Goal: Feedback & Contribution: Leave review/rating

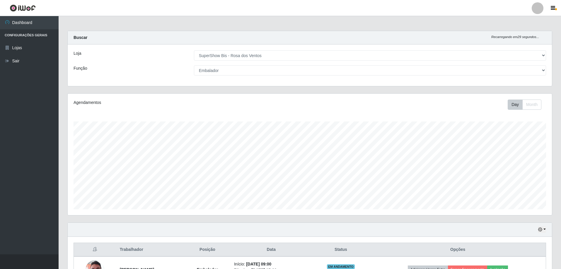
select select "60"
select select "1"
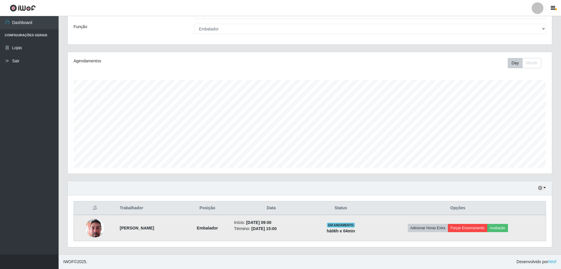
scroll to position [122, 484]
click at [500, 227] on button "Avaliação" at bounding box center [497, 228] width 21 height 8
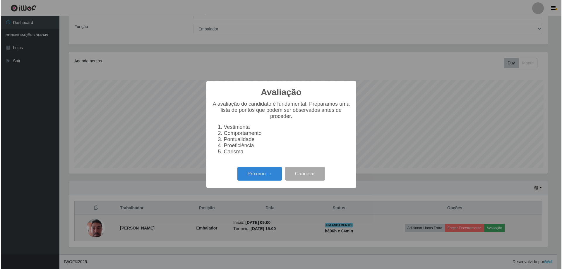
scroll to position [122, 481]
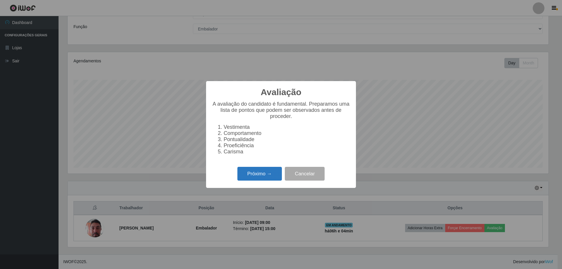
click at [259, 176] on button "Próximo →" at bounding box center [259, 174] width 45 height 14
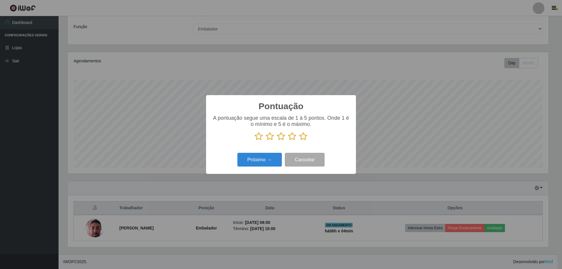
scroll to position [292660, 292300]
click at [301, 137] on icon at bounding box center [303, 136] width 8 height 9
click at [299, 141] on input "radio" at bounding box center [299, 141] width 0 height 0
click at [267, 160] on button "Próximo →" at bounding box center [259, 160] width 45 height 14
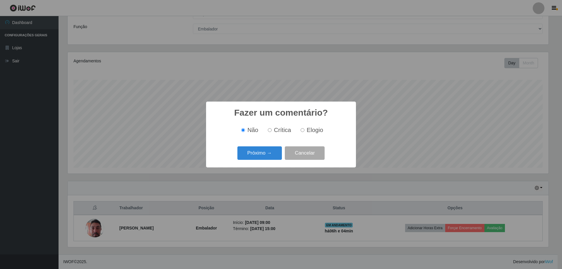
click at [303, 131] on input "Elogio" at bounding box center [303, 130] width 4 height 4
radio input "true"
click at [268, 155] on button "Próximo →" at bounding box center [259, 153] width 45 height 14
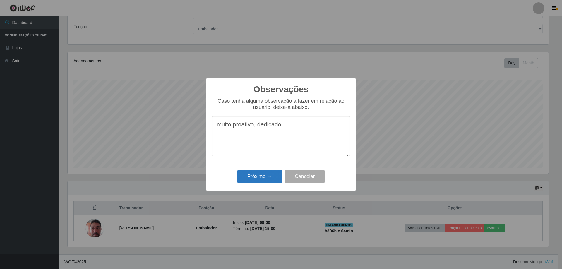
type textarea "muito proativo, dedicado!"
click at [271, 176] on button "Próximo →" at bounding box center [259, 177] width 45 height 14
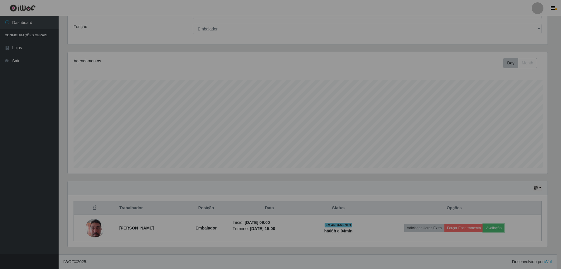
scroll to position [122, 484]
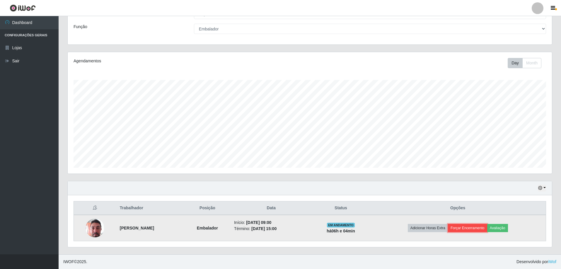
click at [471, 228] on button "Forçar Encerramento" at bounding box center [467, 228] width 39 height 8
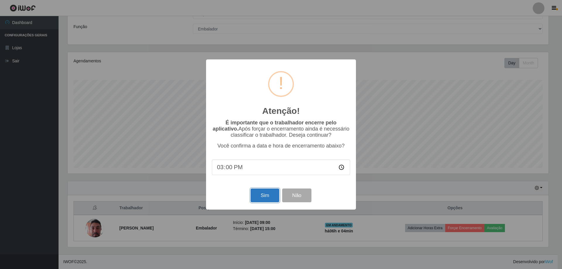
click at [260, 197] on button "Sim" at bounding box center [265, 196] width 28 height 14
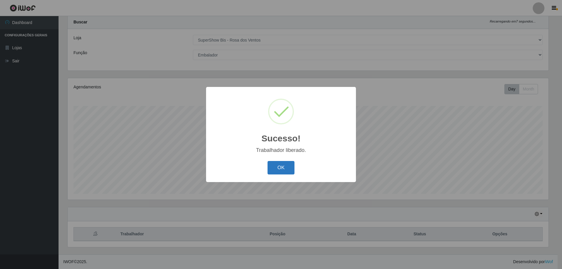
click at [277, 166] on button "OK" at bounding box center [281, 168] width 27 height 14
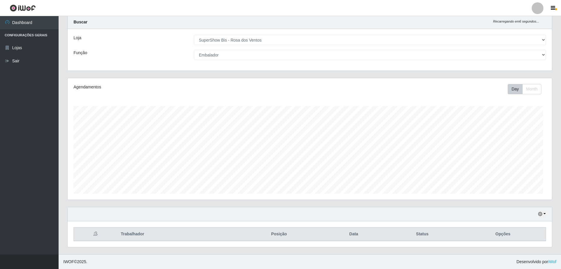
scroll to position [122, 484]
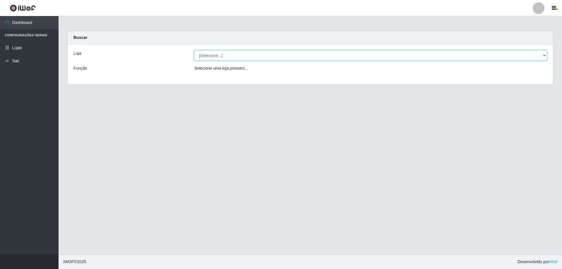
click at [229, 57] on select "[Selecione...] SuperShow Bis - Avenida 6 SuperShow [GEOGRAPHIC_DATA]" at bounding box center [370, 55] width 353 height 10
select select "60"
click at [194, 50] on select "[Selecione...] SuperShow Bis - Avenida 6 SuperShow [GEOGRAPHIC_DATA]" at bounding box center [370, 55] width 353 height 10
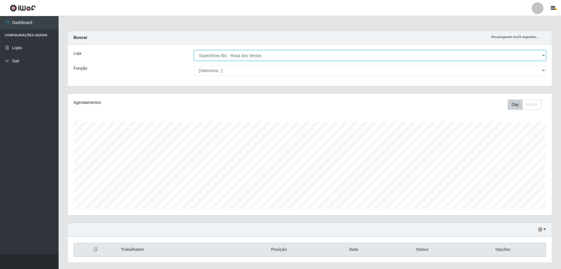
scroll to position [122, 484]
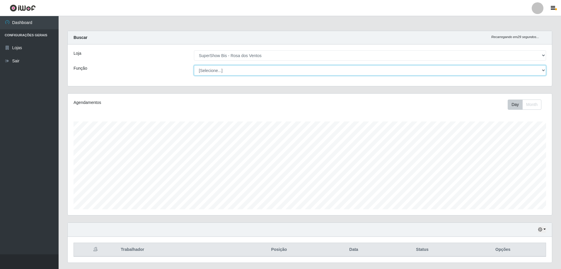
click at [230, 72] on select "[Selecione...] ASG ASG + ASG ++ Auxiliar de Cozinha Balconista de Açougue Balco…" at bounding box center [370, 70] width 352 height 10
select select "1"
click at [194, 65] on select "[Selecione...] ASG ASG + ASG ++ Auxiliar de Cozinha Balconista de Açougue Balco…" at bounding box center [370, 70] width 352 height 10
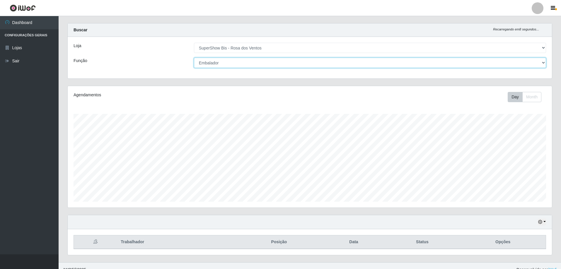
scroll to position [0, 0]
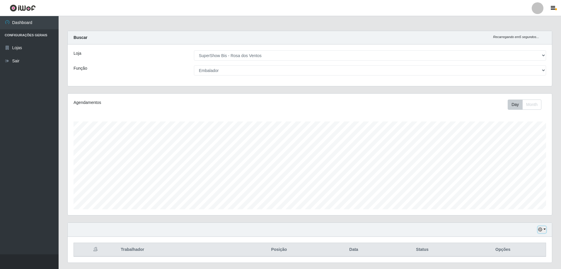
click at [543, 229] on button "button" at bounding box center [542, 229] width 8 height 7
click at [517, 196] on button "3 dias" at bounding box center [522, 195] width 46 height 12
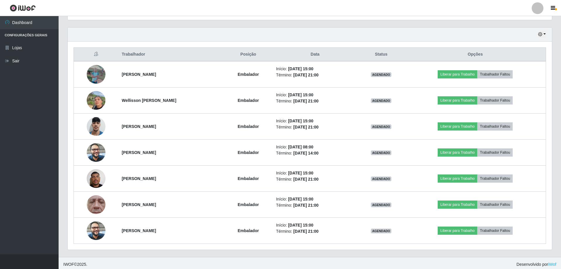
scroll to position [198, 0]
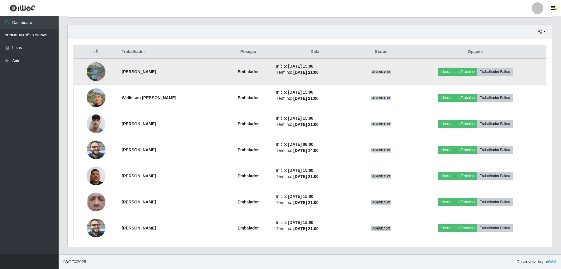
click at [95, 74] on img at bounding box center [96, 72] width 19 height 42
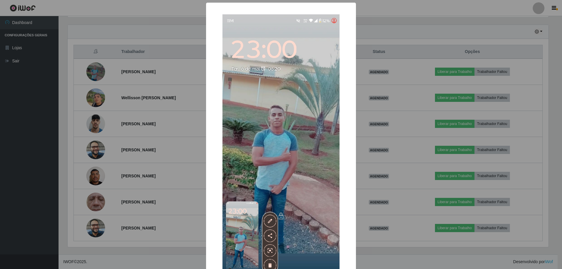
click at [150, 102] on div "× OK Cancel" at bounding box center [281, 134] width 562 height 269
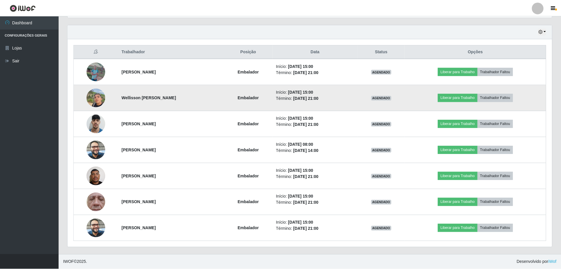
scroll to position [122, 484]
click at [95, 96] on img at bounding box center [96, 97] width 19 height 25
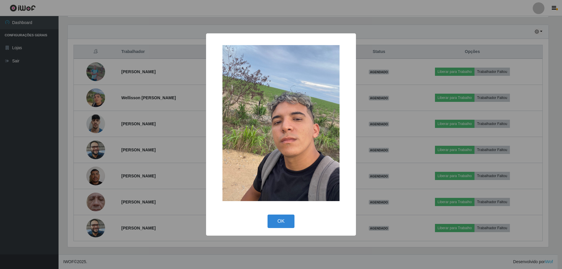
click at [134, 101] on div "× OK Cancel" at bounding box center [281, 134] width 562 height 269
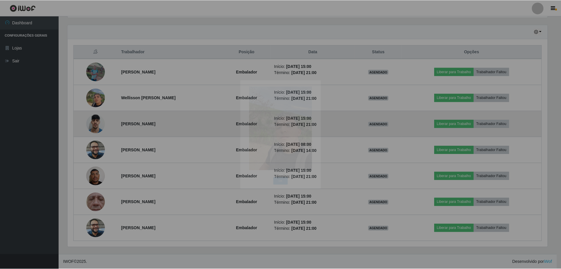
scroll to position [122, 484]
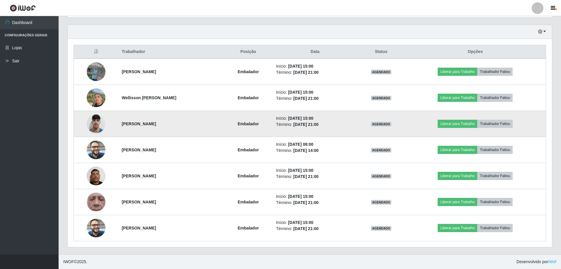
click at [99, 121] on img at bounding box center [96, 123] width 19 height 25
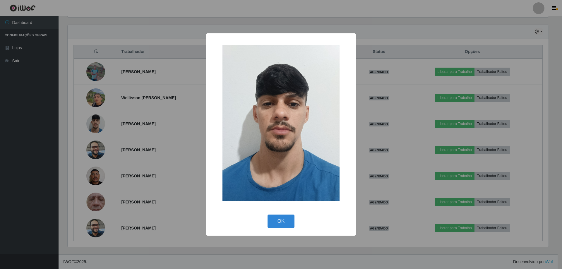
click at [138, 116] on div "× OK Cancel" at bounding box center [281, 134] width 562 height 269
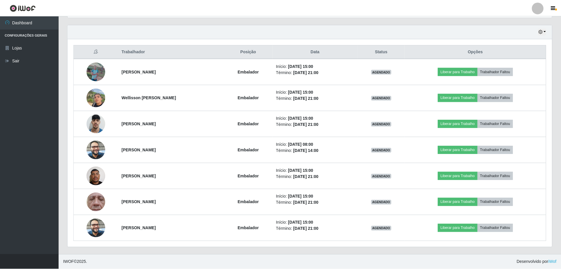
scroll to position [122, 484]
